Goal: Task Accomplishment & Management: Use online tool/utility

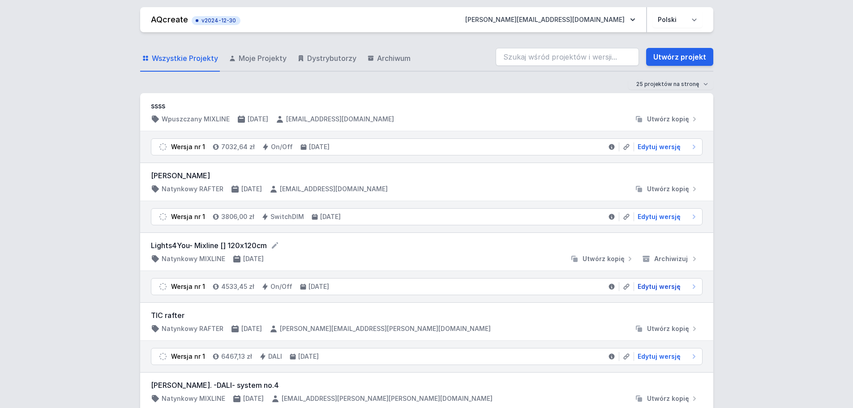
drag, startPoint x: 650, startPoint y: 287, endPoint x: 251, endPoint y: 35, distance: 471.7
click at [650, 287] on span "Edytuj wersję" at bounding box center [659, 286] width 43 height 9
click at [672, 57] on link "Utwórz projekt" at bounding box center [679, 57] width 67 height 18
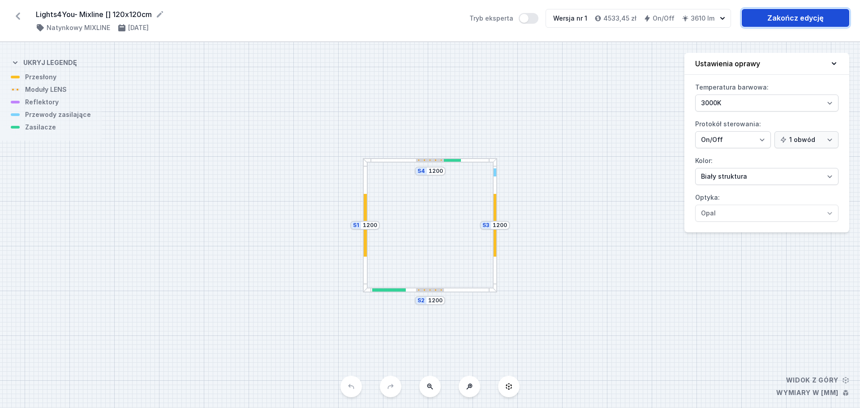
click at [812, 22] on link "Zakończ edycję" at bounding box center [796, 18] width 108 height 18
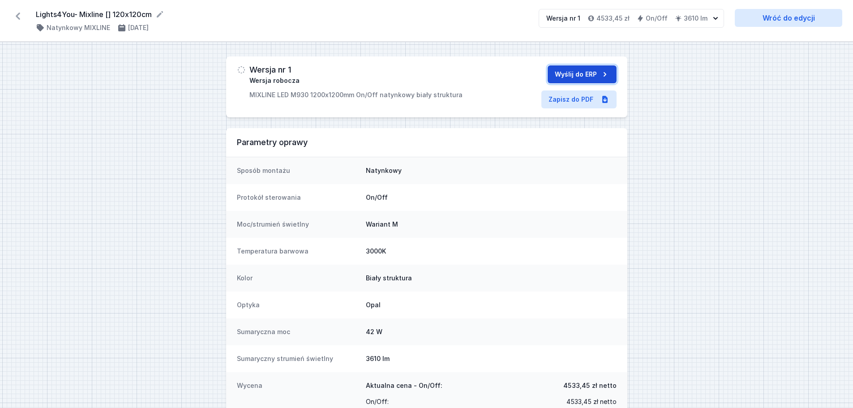
click at [574, 74] on button "Wyślij do ERP" at bounding box center [582, 74] width 69 height 18
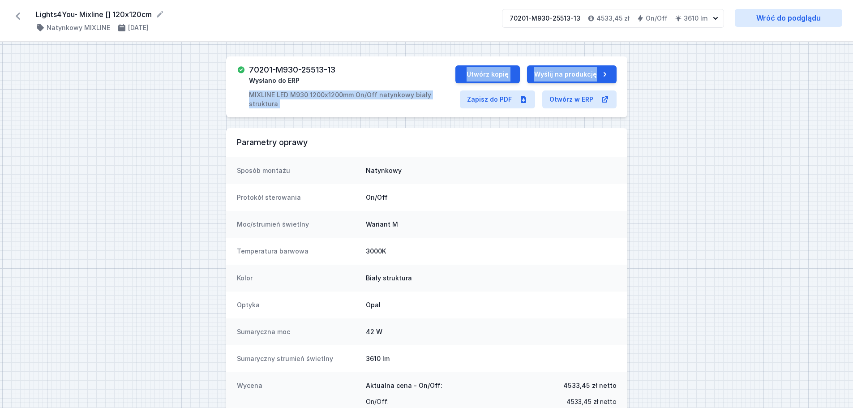
drag, startPoint x: 251, startPoint y: 93, endPoint x: 454, endPoint y: 104, distance: 203.2
click at [454, 104] on div "70201-M930-25513-13 Wysłano do ERP MIXLINE LED M930 1200x1200mm On/Off natynkow…" at bounding box center [426, 86] width 401 height 61
click at [405, 98] on p "MIXLINE LED M930 1200x1200mm On/Off natynkowy biały struktura" at bounding box center [352, 99] width 207 height 18
drag, startPoint x: 275, startPoint y: 95, endPoint x: 453, endPoint y: 99, distance: 177.5
click at [453, 99] on div "70201-M930-25513-13 Wysłano do ERP MIXLINE LED M930 1200x1200mm On/Off natynkow…" at bounding box center [426, 86] width 401 height 61
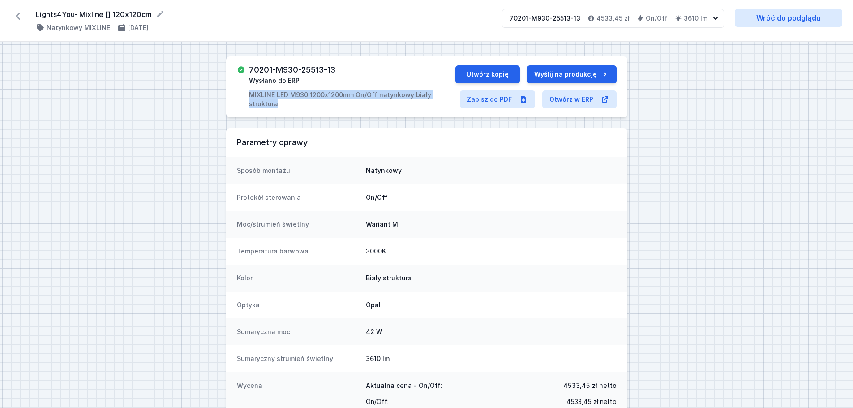
copy p "MIXLINE LED M930 1200x1200mm On/Off natynkowy biały struktura"
click at [495, 100] on link "Zapisz do PDF" at bounding box center [497, 99] width 75 height 18
